Goal: Find specific page/section: Find specific page/section

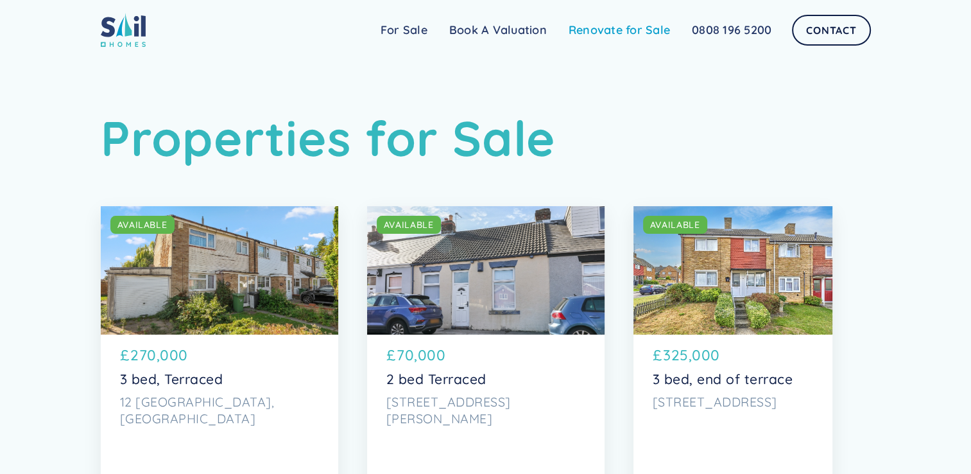
click at [611, 32] on link "Renovate for Sale" at bounding box center [619, 30] width 123 height 26
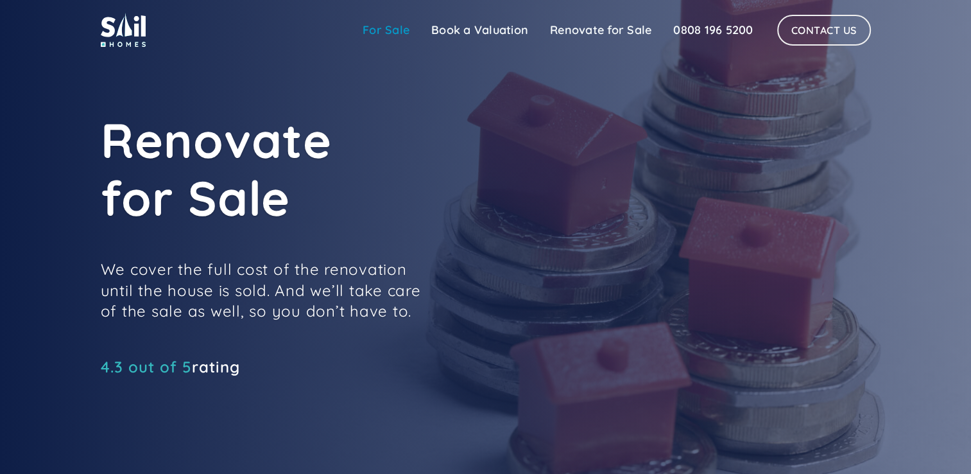
click at [404, 31] on link "For Sale" at bounding box center [386, 30] width 69 height 26
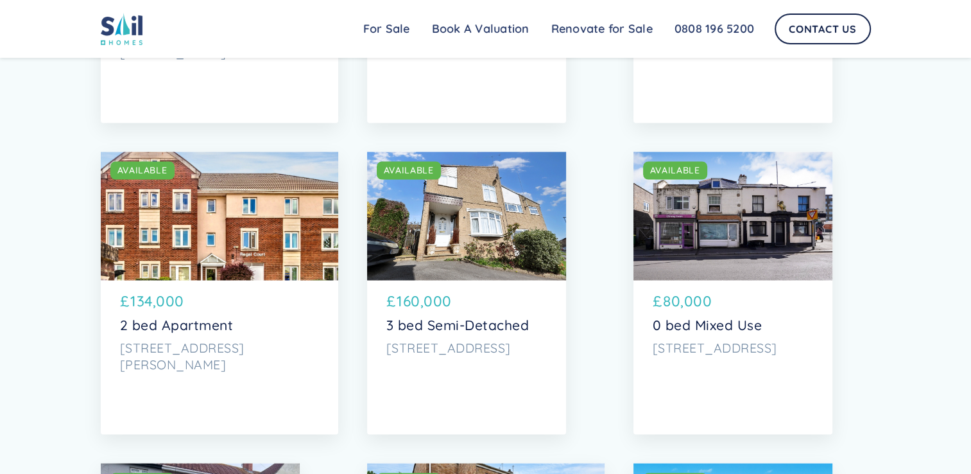
scroll to position [2260, 0]
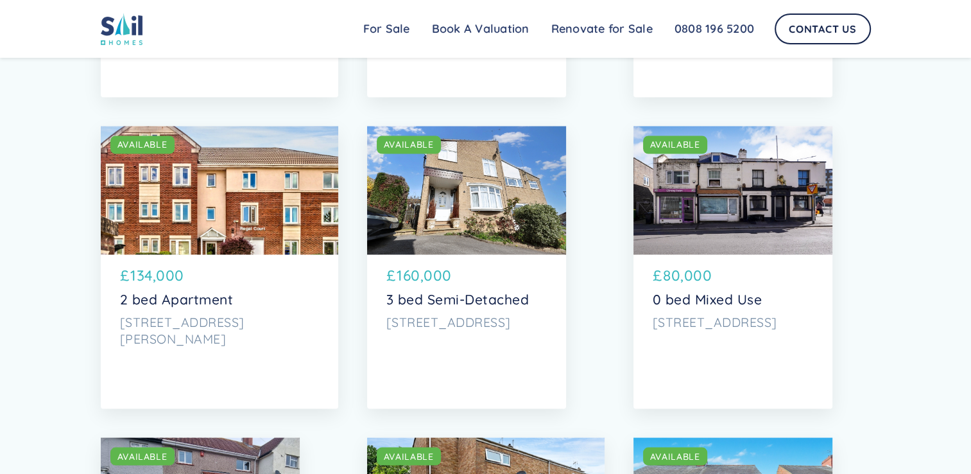
click at [482, 214] on div "SOLD AVAILABLE" at bounding box center [466, 190] width 199 height 128
